Goal: Information Seeking & Learning: Learn about a topic

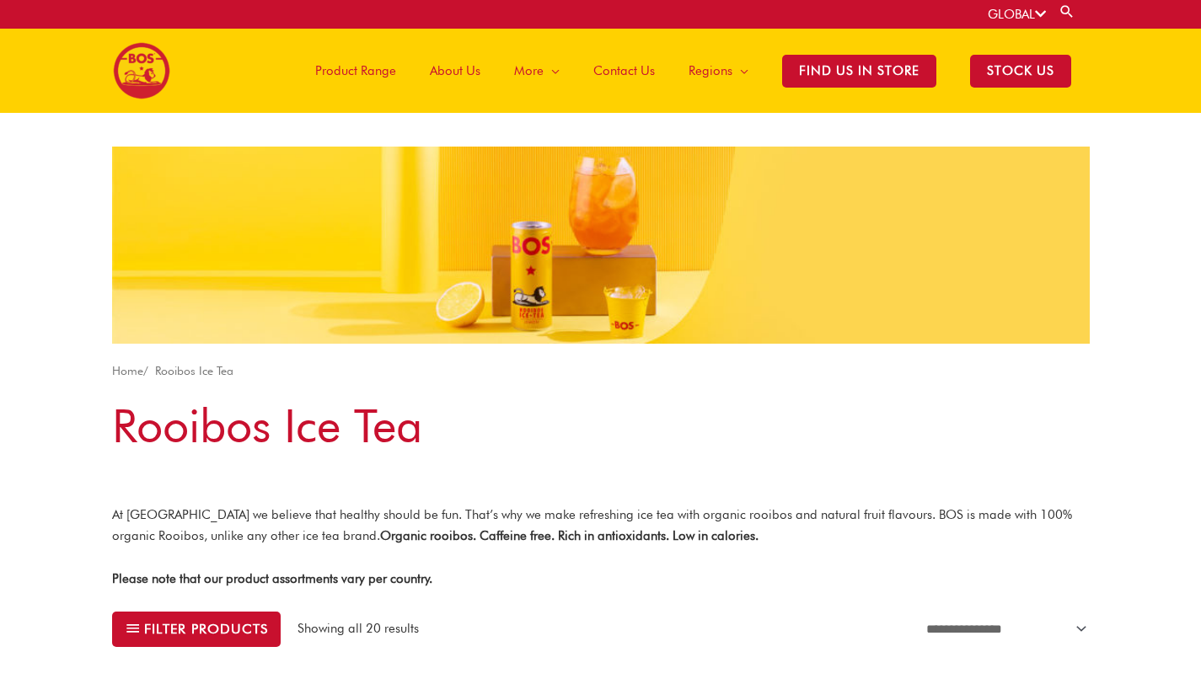
click at [458, 76] on span "About Us" at bounding box center [455, 71] width 51 height 51
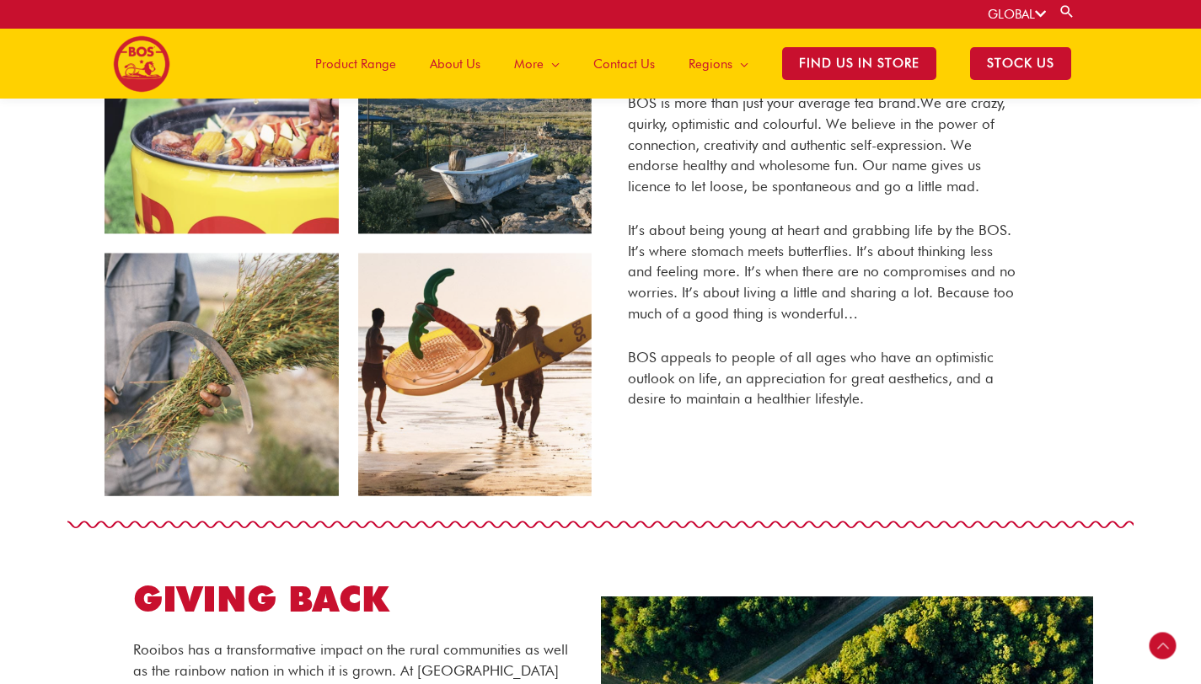
scroll to position [1049, 0]
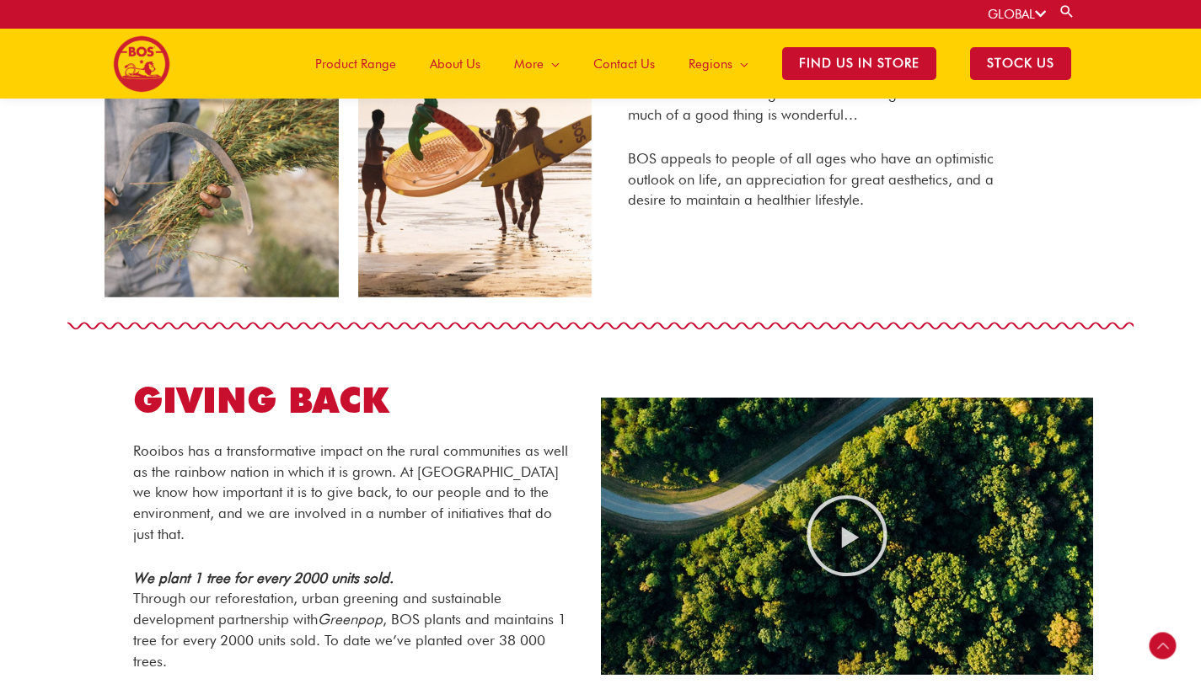
click at [383, 65] on span "Product Range" at bounding box center [355, 64] width 81 height 51
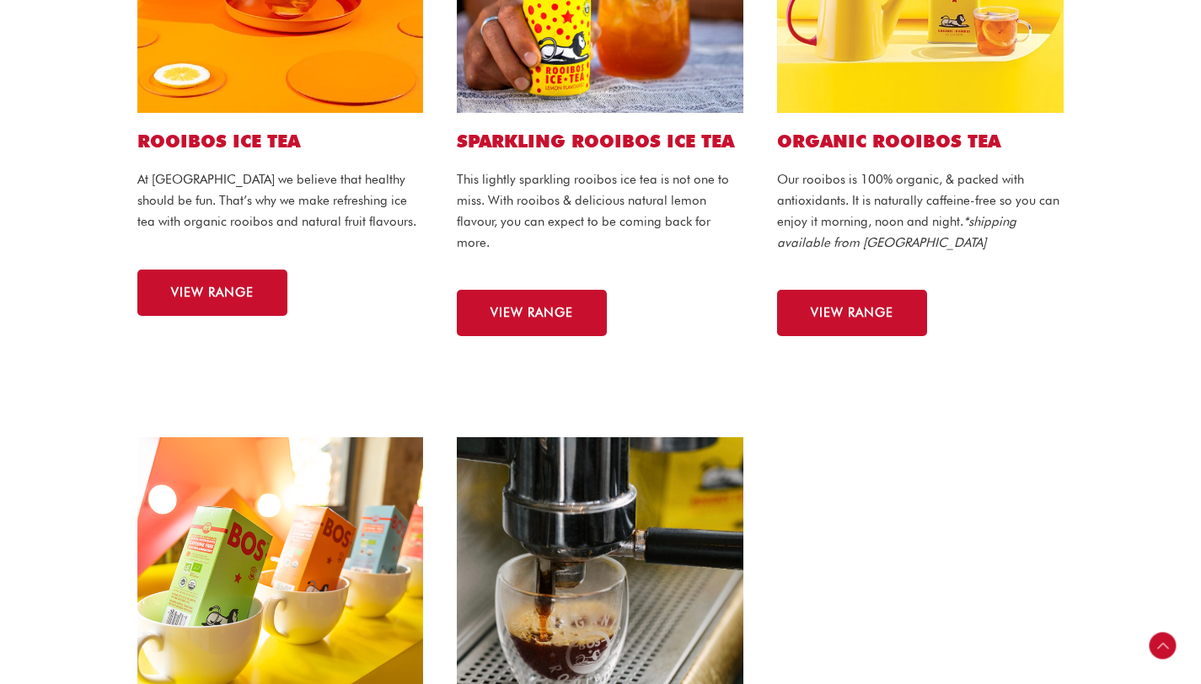
scroll to position [592, 0]
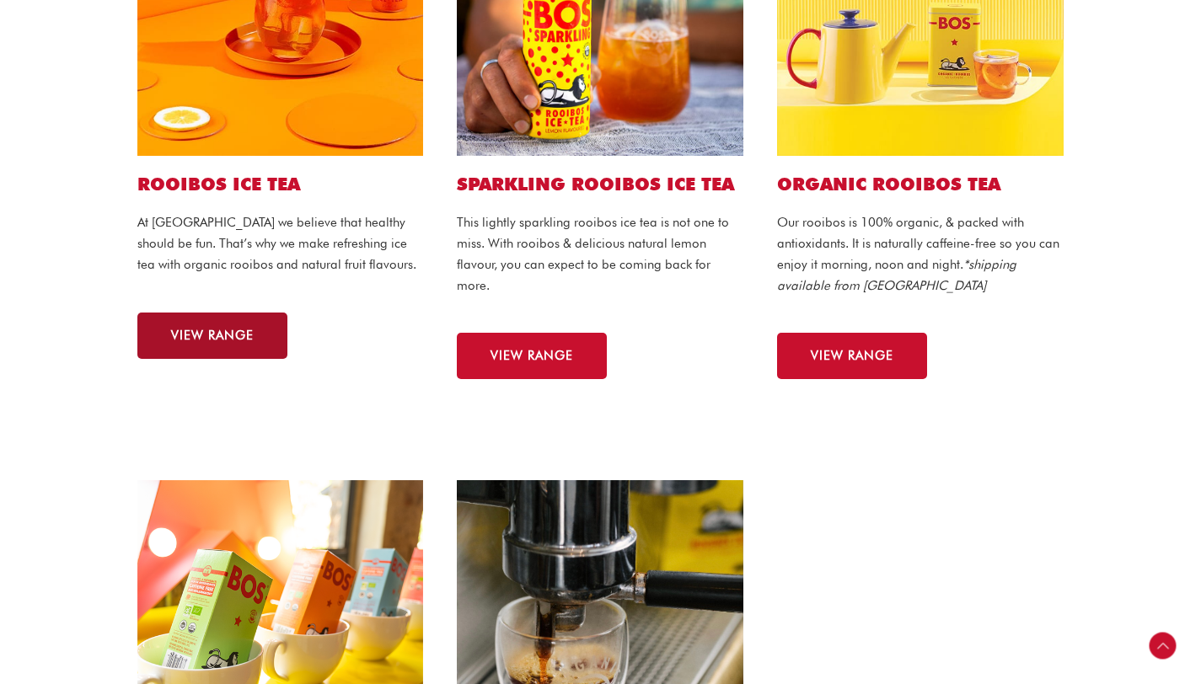
click at [250, 338] on span "VIEW RANGE" at bounding box center [212, 336] width 83 height 13
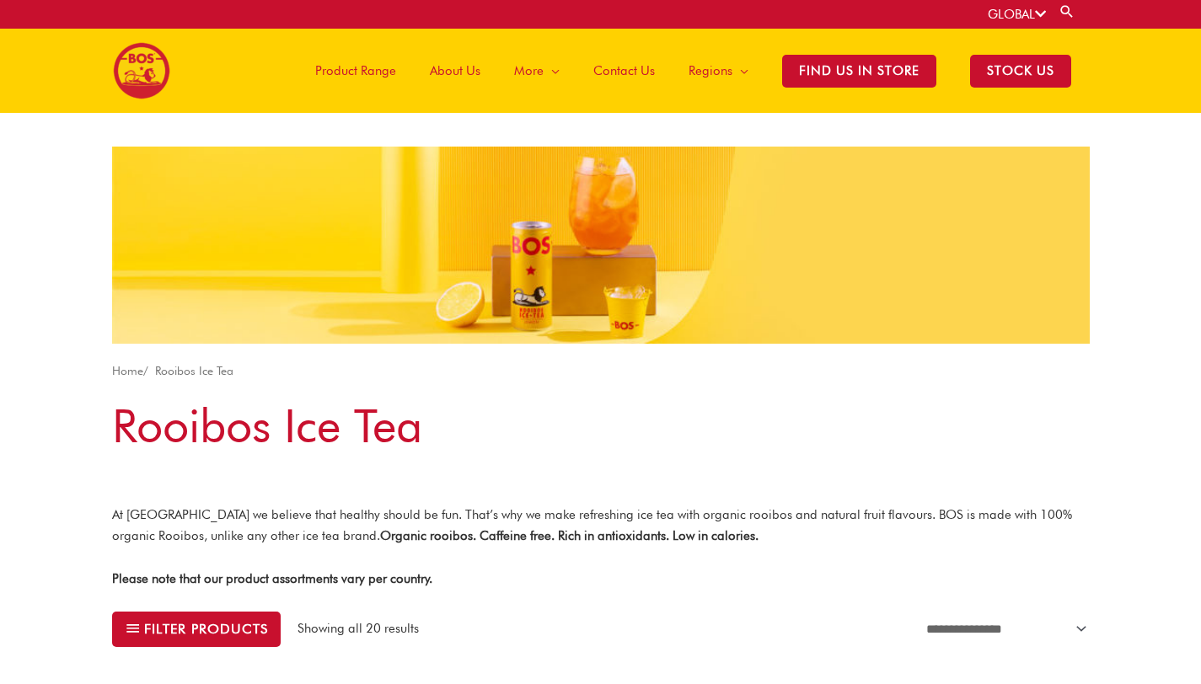
click at [444, 75] on span "About Us" at bounding box center [455, 71] width 51 height 51
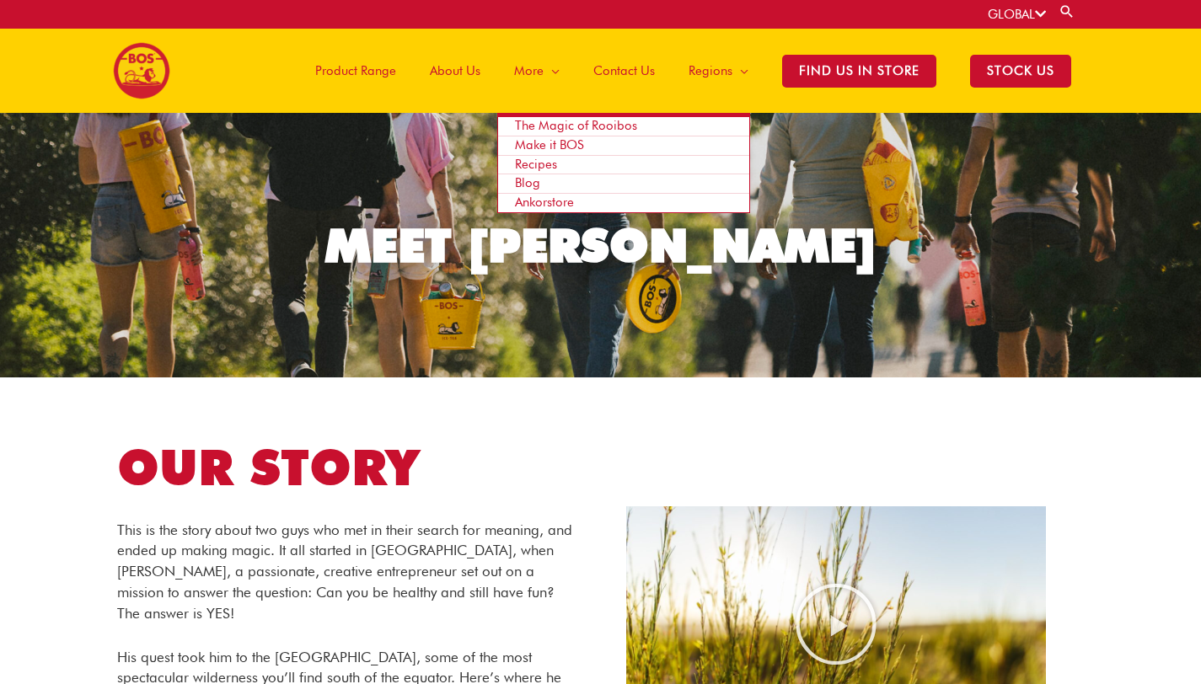
click at [540, 115] on ul "The Magic of Rooibos Make it BOS Recipes Blog Ankorstore" at bounding box center [623, 163] width 253 height 100
click at [540, 126] on span "The Magic of Rooibos" at bounding box center [576, 125] width 122 height 15
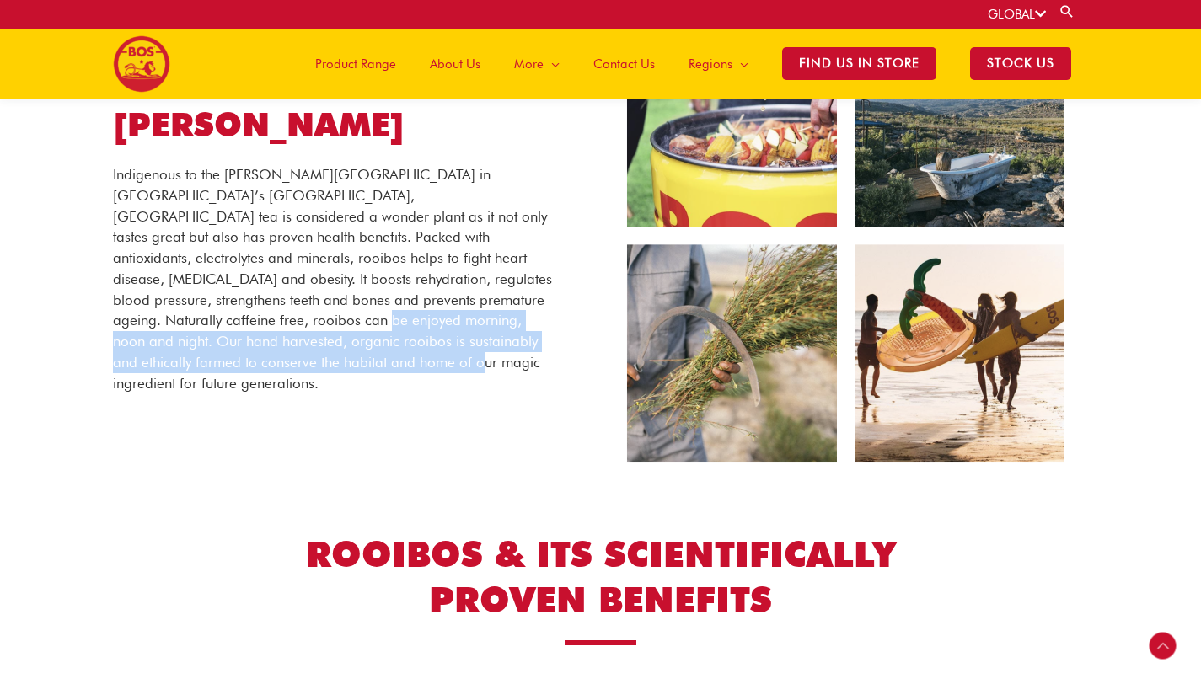
drag, startPoint x: 168, startPoint y: 299, endPoint x: 284, endPoint y: 356, distance: 129.3
click at [284, 356] on p "Indigenous to the [PERSON_NAME][GEOGRAPHIC_DATA] in [GEOGRAPHIC_DATA]’s [GEOGRA…" at bounding box center [332, 278] width 439 height 229
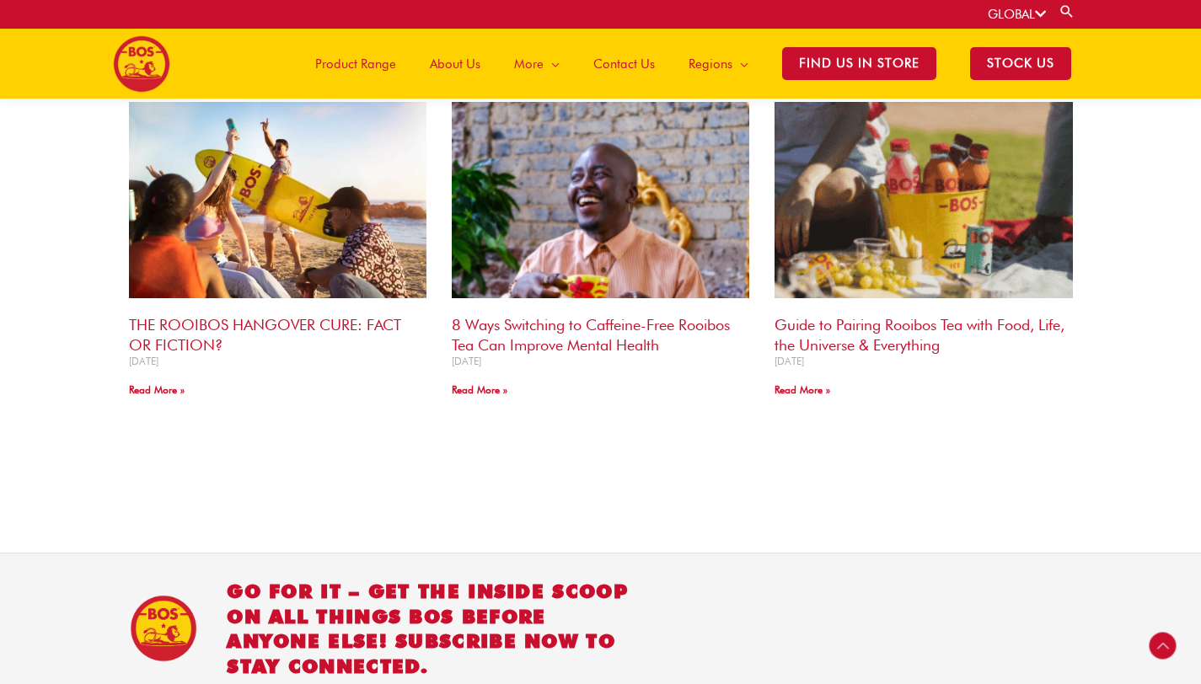
scroll to position [1637, 0]
